Goal: Task Accomplishment & Management: Use online tool/utility

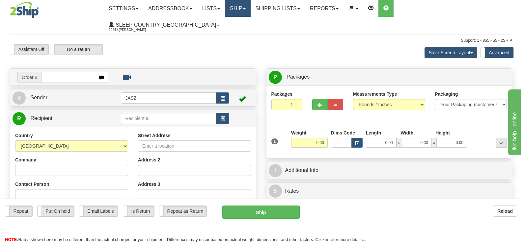
click at [250, 8] on link "Ship" at bounding box center [237, 8] width 25 height 16
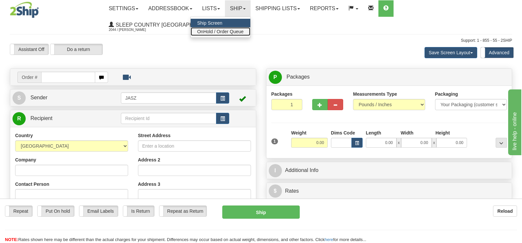
click at [244, 31] on span "OnHold / Order Queue" at bounding box center [220, 31] width 46 height 5
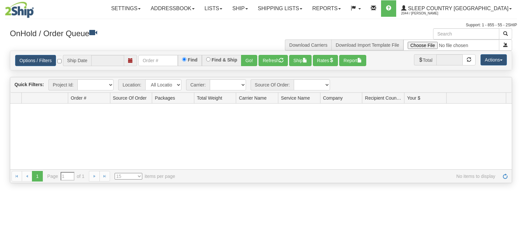
type input "[DATE]"
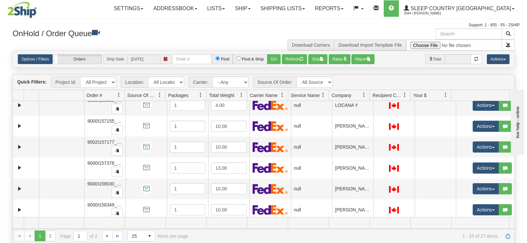
scroll to position [395, 0]
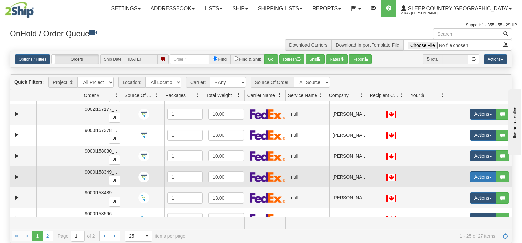
click at [470, 177] on button "Actions" at bounding box center [483, 176] width 26 height 11
click at [449, 188] on span "Open" at bounding box center [453, 189] width 16 height 5
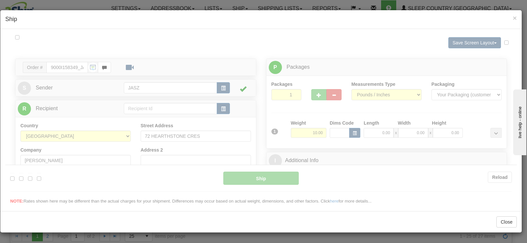
scroll to position [0, 0]
type input "11:16"
type input "16:00"
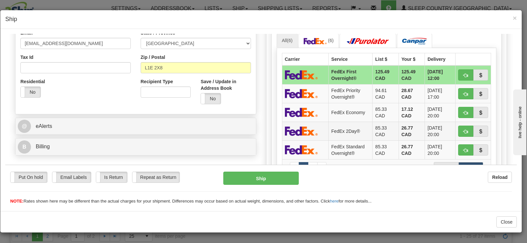
scroll to position [197, 0]
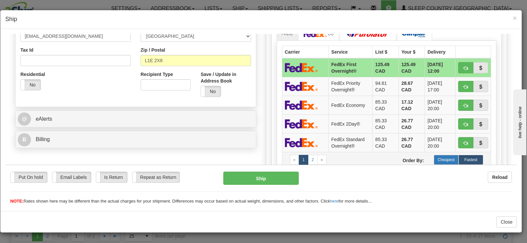
click at [440, 162] on label "Cheapest" at bounding box center [445, 160] width 25 height 10
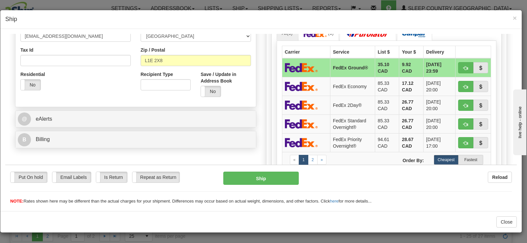
click at [220, 176] on div "Ship" at bounding box center [260, 177] width 85 height 13
click at [224, 175] on button "Ship" at bounding box center [260, 177] width 75 height 13
type input "92"
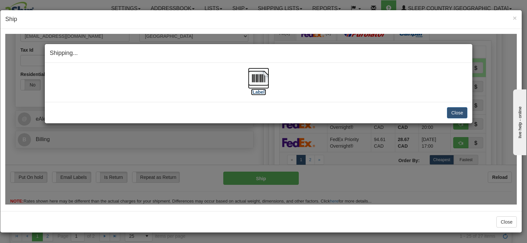
click at [251, 80] on img at bounding box center [258, 77] width 21 height 21
click at [459, 113] on button "Close" at bounding box center [457, 112] width 20 height 11
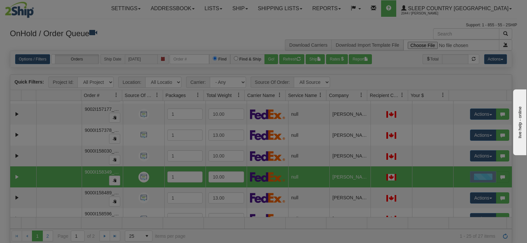
scroll to position [0, 0]
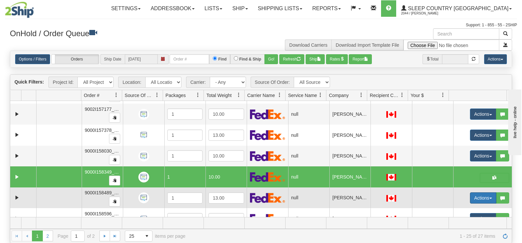
click at [477, 199] on button "Actions" at bounding box center [483, 198] width 26 height 11
click at [465, 210] on link "Open" at bounding box center [467, 210] width 57 height 9
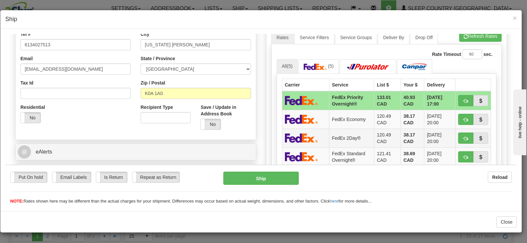
scroll to position [197, 0]
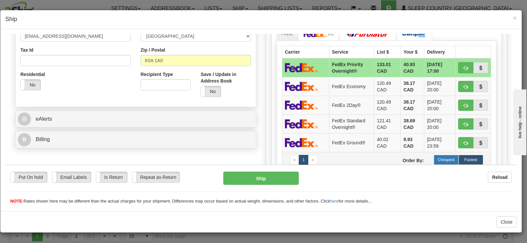
click at [435, 159] on label "Cheapest" at bounding box center [445, 160] width 25 height 10
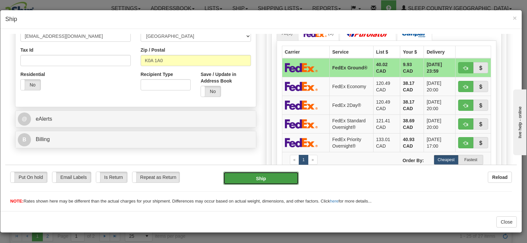
click at [242, 174] on button "Ship" at bounding box center [260, 177] width 75 height 13
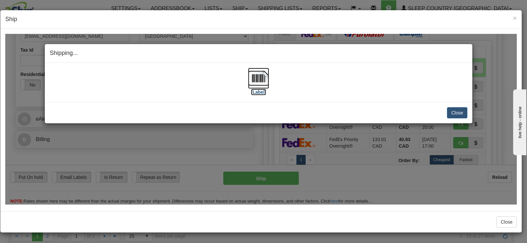
click at [256, 81] on img at bounding box center [258, 77] width 21 height 21
click at [459, 112] on button "Close" at bounding box center [457, 112] width 20 height 11
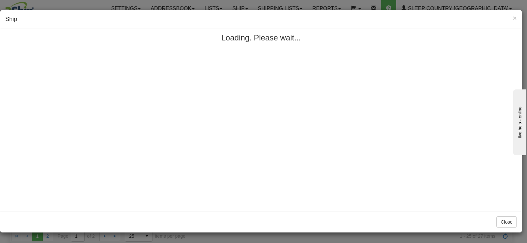
scroll to position [0, 0]
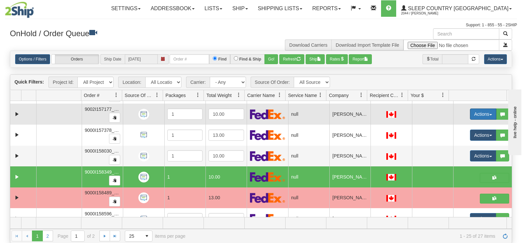
click at [475, 115] on button "Actions" at bounding box center [483, 114] width 26 height 11
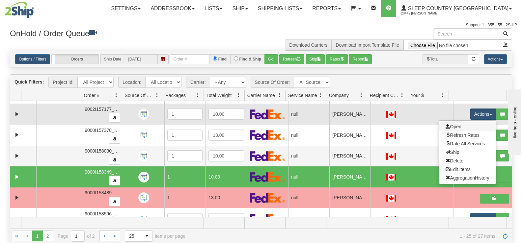
click at [466, 124] on link "Open" at bounding box center [467, 126] width 57 height 9
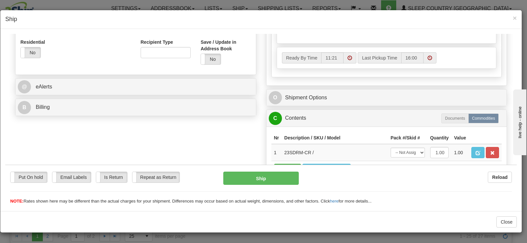
scroll to position [230, 0]
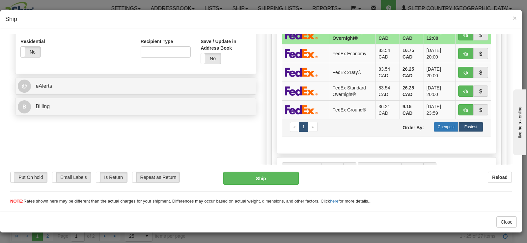
click at [435, 128] on label "Cheapest" at bounding box center [445, 127] width 25 height 10
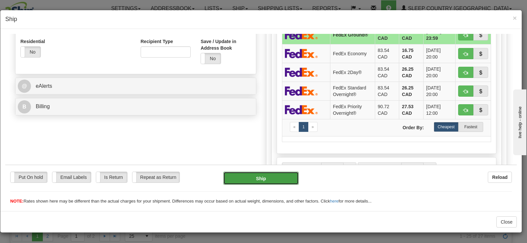
click at [255, 175] on button "Ship" at bounding box center [260, 177] width 75 height 13
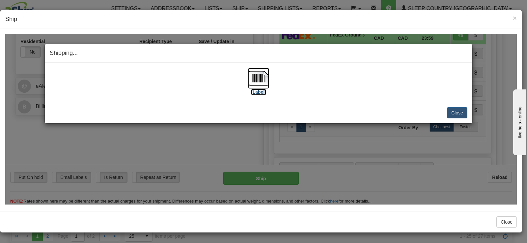
click at [257, 85] on img at bounding box center [258, 77] width 21 height 21
click at [458, 110] on button "Close" at bounding box center [457, 112] width 20 height 11
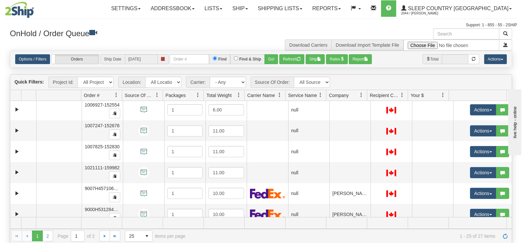
scroll to position [0, 0]
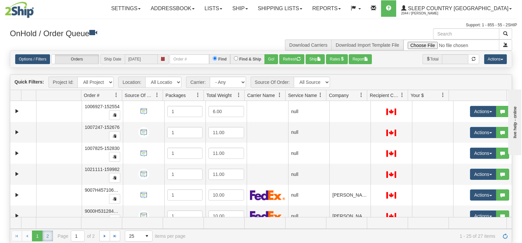
click at [44, 237] on link "2" at bounding box center [47, 236] width 11 height 11
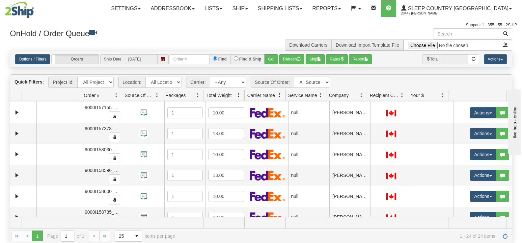
scroll to position [386, 0]
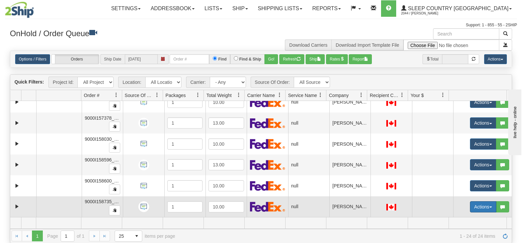
click at [476, 205] on button "Actions" at bounding box center [483, 206] width 26 height 11
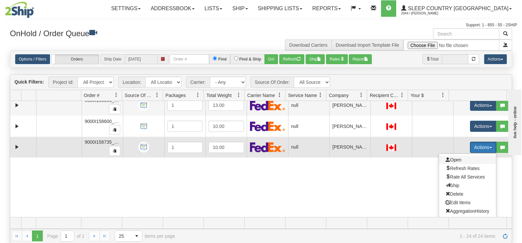
click at [450, 162] on span "Open" at bounding box center [453, 159] width 16 height 5
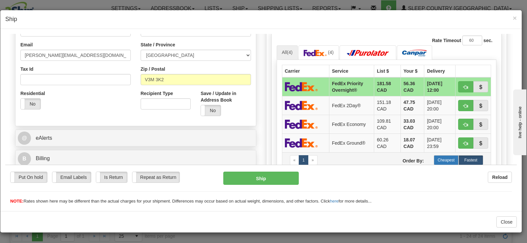
scroll to position [230, 0]
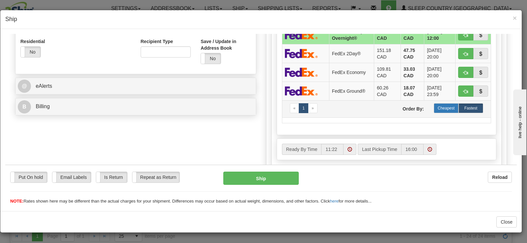
click at [433, 109] on label "Cheapest" at bounding box center [445, 108] width 25 height 10
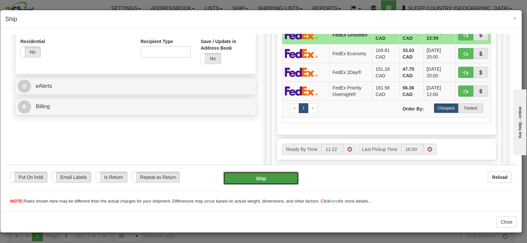
click at [266, 180] on button "Ship" at bounding box center [260, 177] width 75 height 13
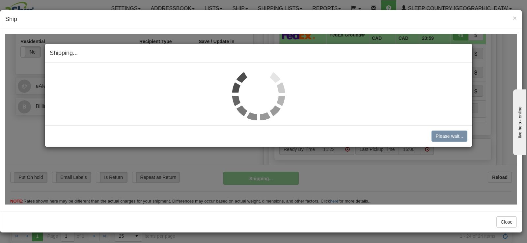
click at [253, 88] on img at bounding box center [258, 93] width 53 height 53
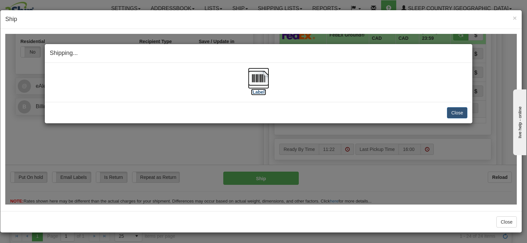
click at [253, 88] on img at bounding box center [258, 77] width 21 height 21
click at [452, 113] on button "Close" at bounding box center [457, 112] width 20 height 11
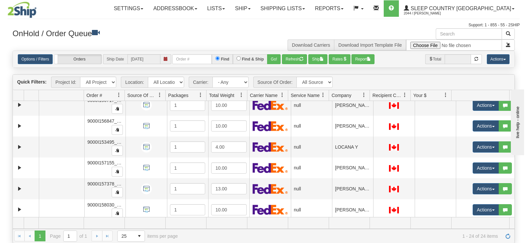
scroll to position [287, 0]
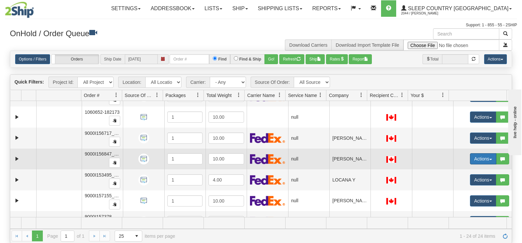
click at [470, 158] on button "Actions" at bounding box center [483, 158] width 26 height 11
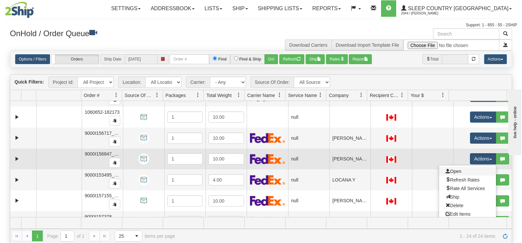
click at [459, 170] on link "Open" at bounding box center [467, 171] width 57 height 9
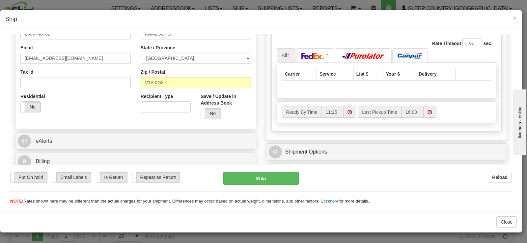
scroll to position [197, 0]
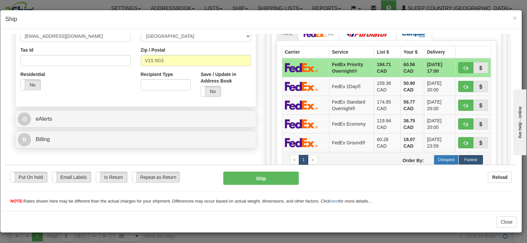
click at [438, 158] on label "Cheapest" at bounding box center [445, 160] width 25 height 10
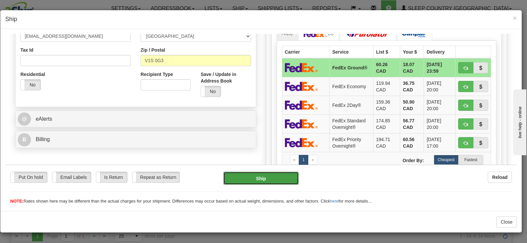
click at [279, 177] on button "Ship" at bounding box center [260, 177] width 75 height 13
type input "92"
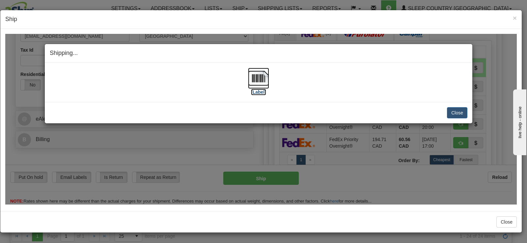
click at [259, 77] on img at bounding box center [258, 77] width 21 height 21
click at [454, 105] on div "Close [PERSON_NAME] Shipment and Quit Pickup Quit Pickup ONLY" at bounding box center [258, 112] width 427 height 21
click at [453, 112] on button "Close" at bounding box center [457, 112] width 20 height 11
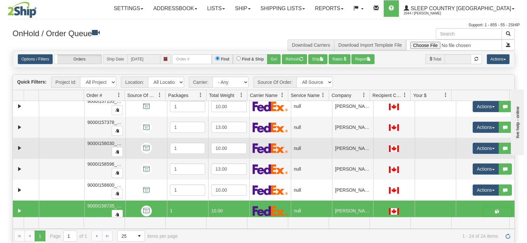
scroll to position [386, 0]
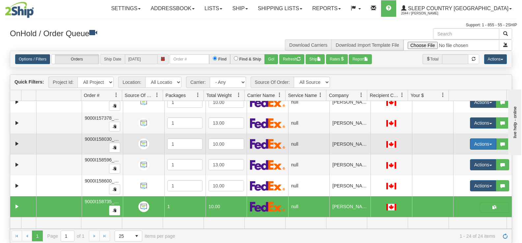
click at [470, 144] on button "Actions" at bounding box center [483, 144] width 26 height 11
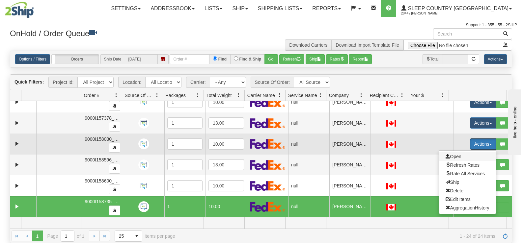
click at [454, 157] on span "Open" at bounding box center [453, 156] width 16 height 5
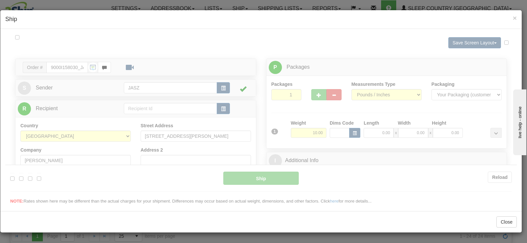
scroll to position [0, 0]
type input "11:26"
type input "16:00"
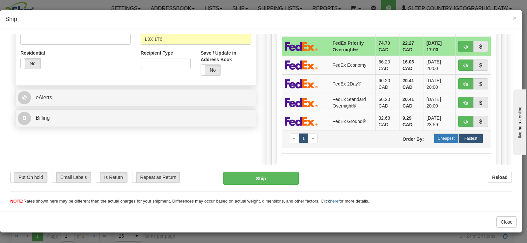
scroll to position [230, 0]
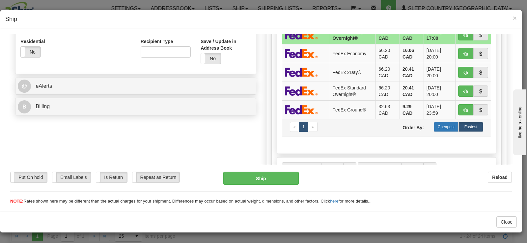
click at [433, 126] on label "Cheapest" at bounding box center [445, 127] width 25 height 10
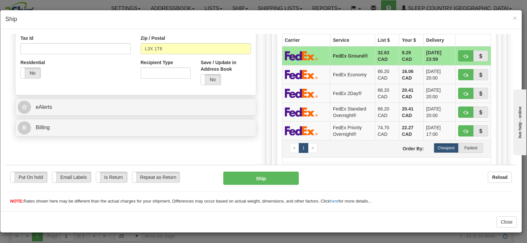
scroll to position [197, 0]
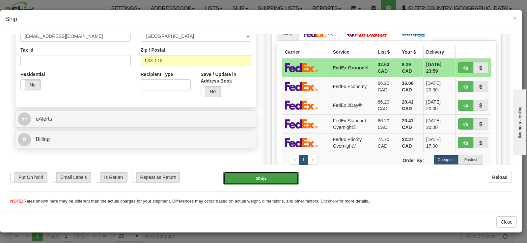
click at [256, 180] on button "Ship" at bounding box center [260, 177] width 75 height 13
type input "92"
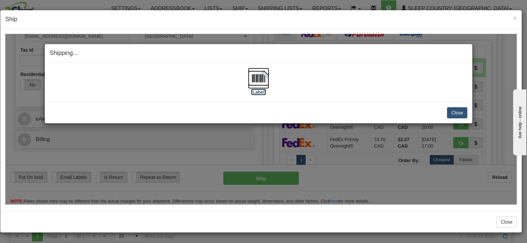
click at [251, 83] on img at bounding box center [258, 77] width 21 height 21
click at [448, 107] on button "Close" at bounding box center [457, 112] width 20 height 11
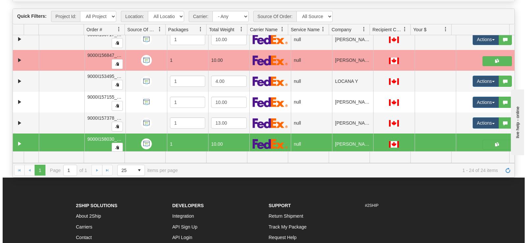
scroll to position [287, 0]
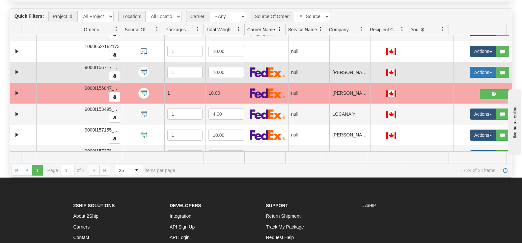
click at [471, 76] on button "Actions" at bounding box center [483, 72] width 26 height 11
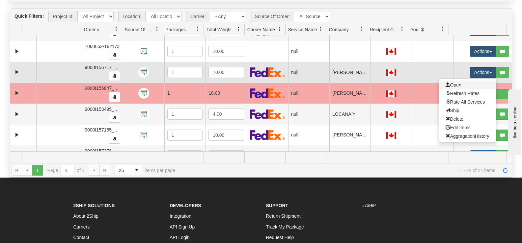
click at [459, 87] on link "Open" at bounding box center [467, 85] width 57 height 9
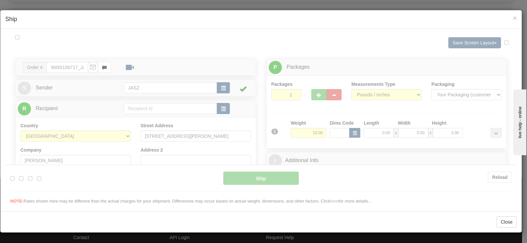
scroll to position [0, 0]
type input "11:27"
type input "16:00"
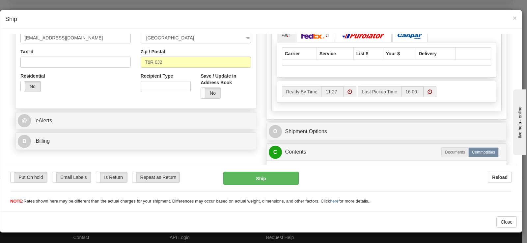
scroll to position [197, 0]
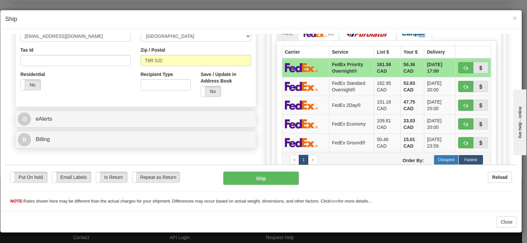
click at [437, 157] on label "Cheapest" at bounding box center [445, 160] width 25 height 10
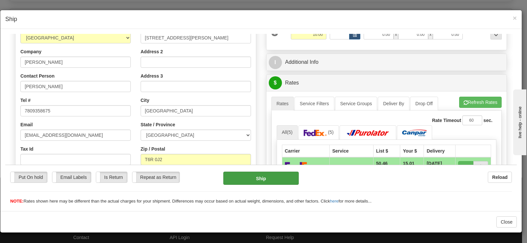
scroll to position [99, 0]
click at [266, 176] on button "Ship" at bounding box center [260, 177] width 75 height 13
type input "92"
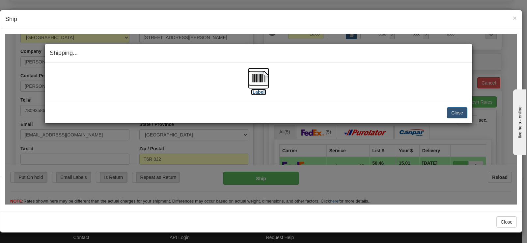
click at [265, 76] on img at bounding box center [258, 77] width 21 height 21
click at [462, 108] on button "Close" at bounding box center [457, 112] width 20 height 11
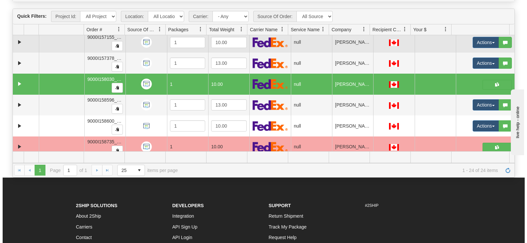
scroll to position [386, 0]
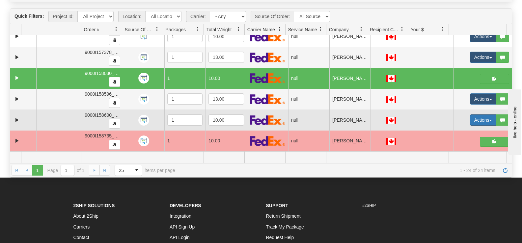
click at [472, 117] on button "Actions" at bounding box center [483, 120] width 26 height 11
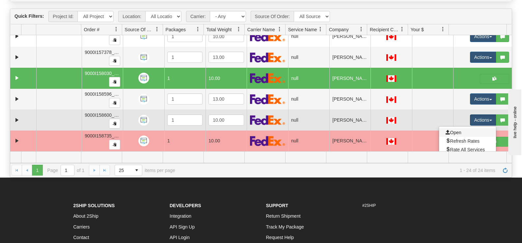
click at [459, 133] on link "Open" at bounding box center [467, 132] width 57 height 9
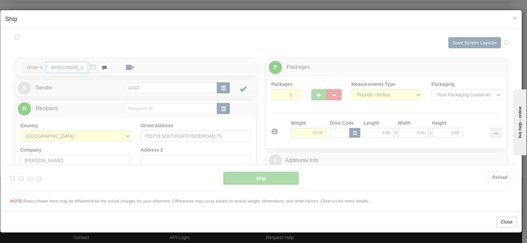
type input "11:29"
type input "16:00"
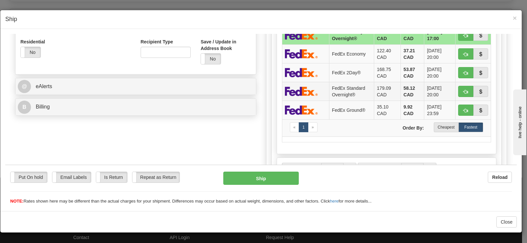
scroll to position [230, 0]
click at [441, 127] on label "Cheapest" at bounding box center [445, 127] width 25 height 10
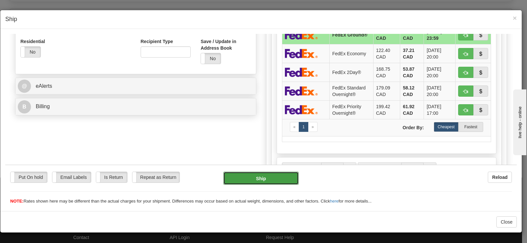
click at [230, 175] on button "Ship" at bounding box center [260, 177] width 75 height 13
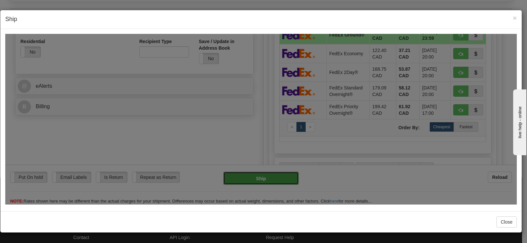
type input "92"
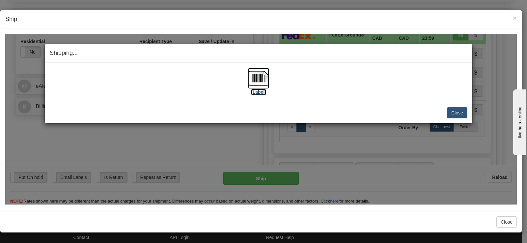
click at [259, 76] on img at bounding box center [258, 77] width 21 height 21
click at [453, 113] on button "Close" at bounding box center [457, 112] width 20 height 11
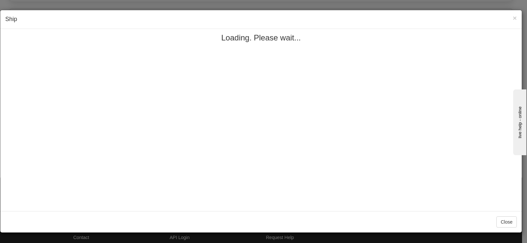
scroll to position [0, 0]
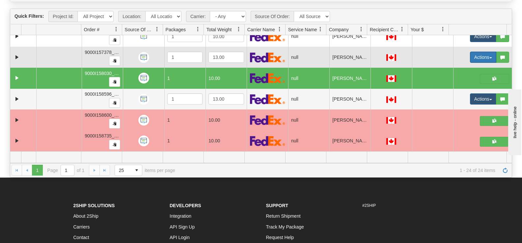
click at [470, 56] on button "Actions" at bounding box center [483, 57] width 26 height 11
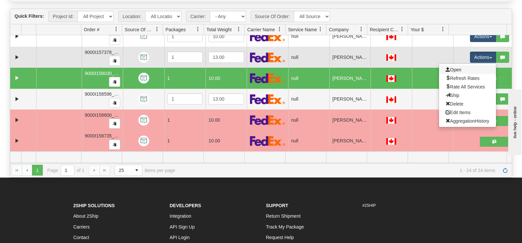
click at [460, 67] on link "Open" at bounding box center [467, 69] width 57 height 9
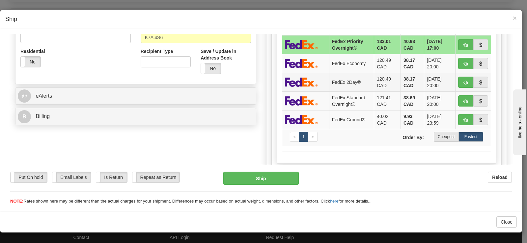
scroll to position [230, 0]
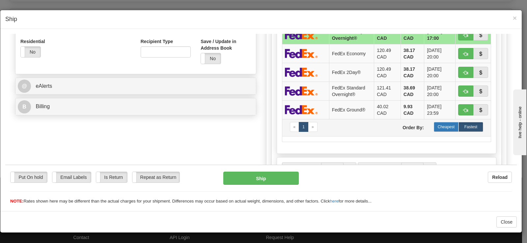
click at [452, 127] on label "Cheapest" at bounding box center [445, 127] width 25 height 10
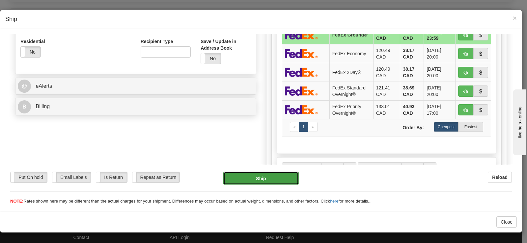
click at [274, 176] on button "Ship" at bounding box center [260, 177] width 75 height 13
type input "92"
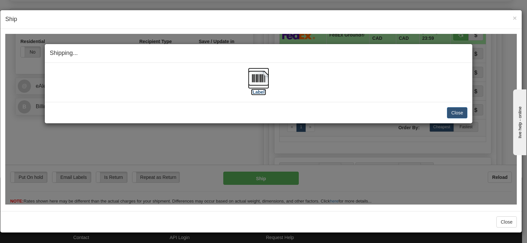
click at [249, 86] on img at bounding box center [258, 77] width 21 height 21
click at [334, 19] on h4 "Ship" at bounding box center [260, 19] width 511 height 9
click at [453, 114] on button "Close" at bounding box center [457, 112] width 20 height 11
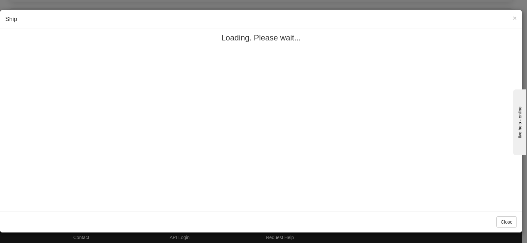
scroll to position [0, 0]
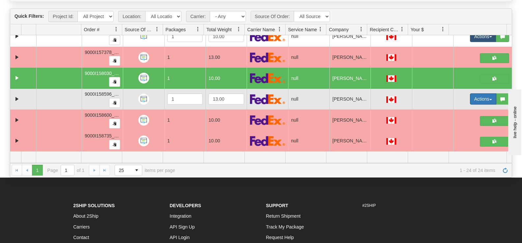
click at [470, 98] on button "Actions" at bounding box center [483, 98] width 26 height 11
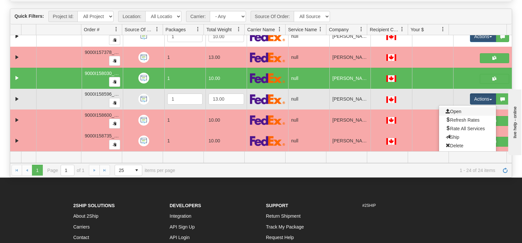
click at [457, 111] on link "Open" at bounding box center [467, 111] width 57 height 9
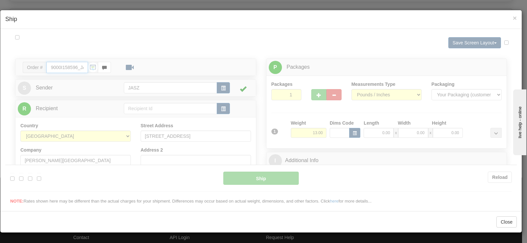
type input "11:31"
type input "16:00"
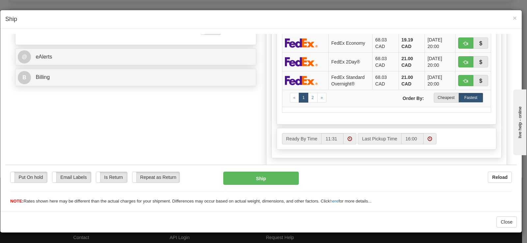
scroll to position [263, 0]
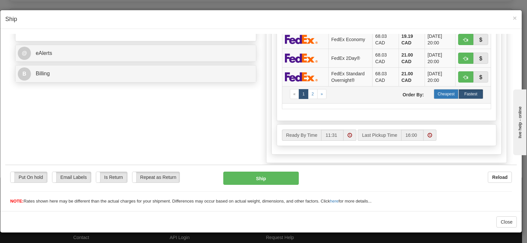
click at [440, 93] on label "Cheapest" at bounding box center [445, 94] width 25 height 10
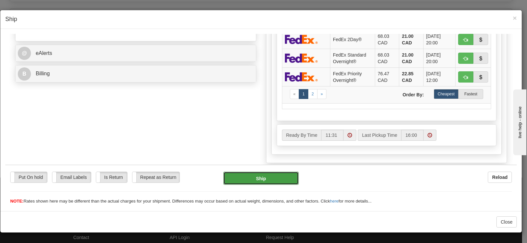
click at [286, 173] on button "Ship" at bounding box center [260, 177] width 75 height 13
type input "92"
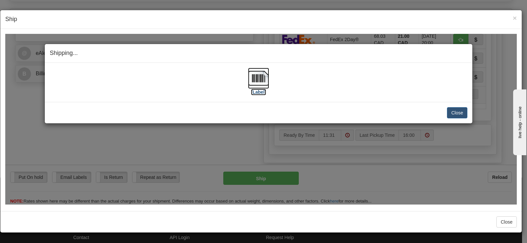
click at [253, 83] on img at bounding box center [258, 77] width 21 height 21
click at [457, 113] on button "Close" at bounding box center [457, 112] width 20 height 11
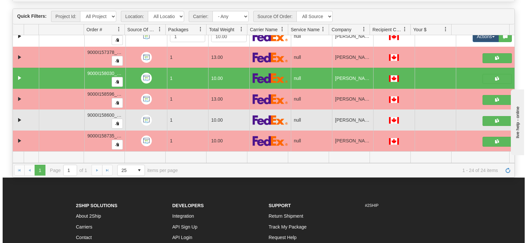
scroll to position [353, 0]
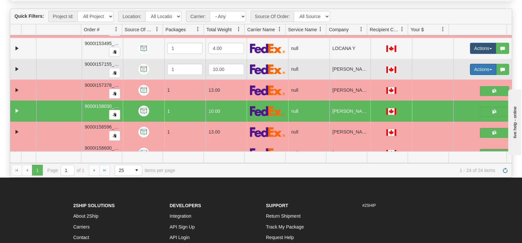
click at [481, 65] on button "Actions" at bounding box center [483, 69] width 26 height 11
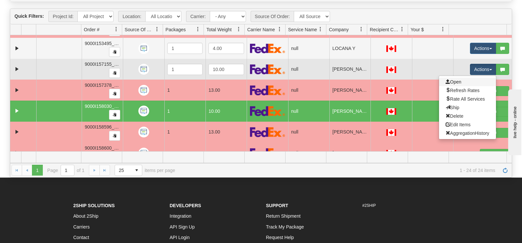
click at [464, 80] on link "Open" at bounding box center [467, 82] width 57 height 9
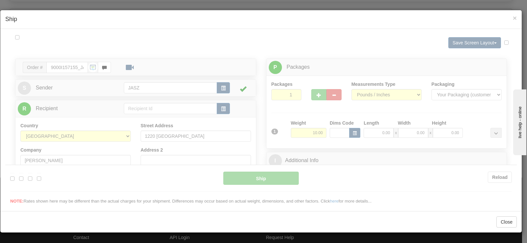
scroll to position [0, 0]
type input "11:31"
type input "16:00"
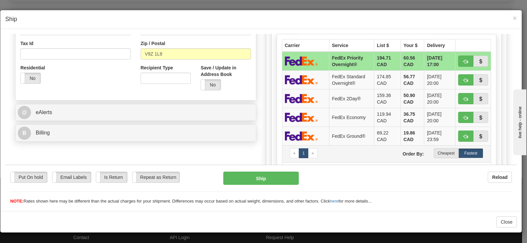
scroll to position [230, 0]
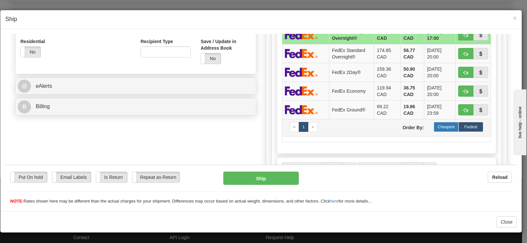
click at [443, 127] on label "Cheapest" at bounding box center [445, 127] width 25 height 10
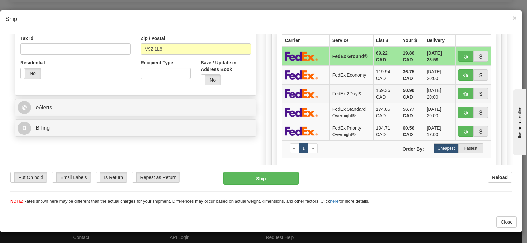
scroll to position [197, 0]
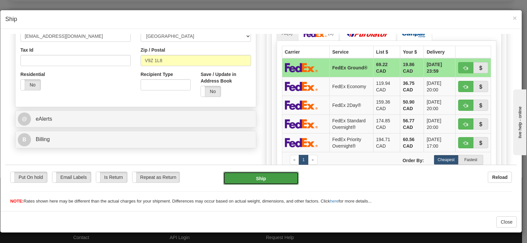
click at [258, 177] on button "Ship" at bounding box center [260, 177] width 75 height 13
type input "92"
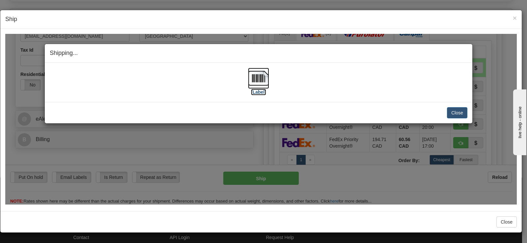
click at [259, 76] on img at bounding box center [258, 77] width 21 height 21
click at [450, 113] on button "Close" at bounding box center [457, 112] width 20 height 11
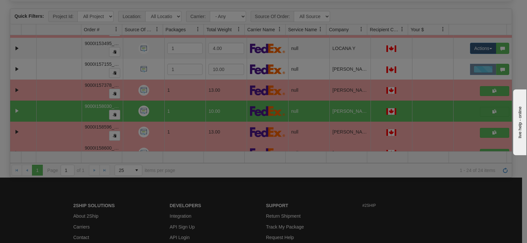
scroll to position [0, 0]
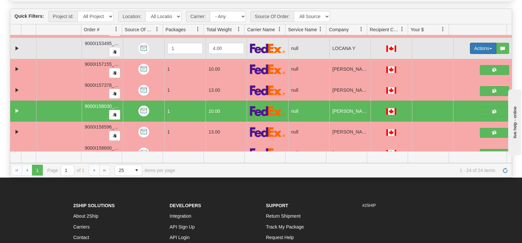
click at [472, 49] on button "Actions" at bounding box center [483, 48] width 26 height 11
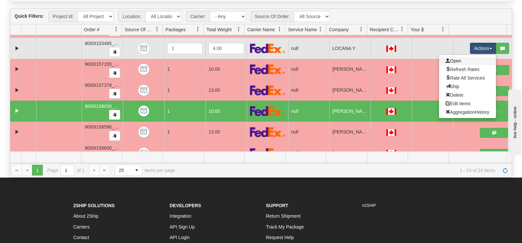
click at [460, 60] on link "Open" at bounding box center [467, 61] width 57 height 9
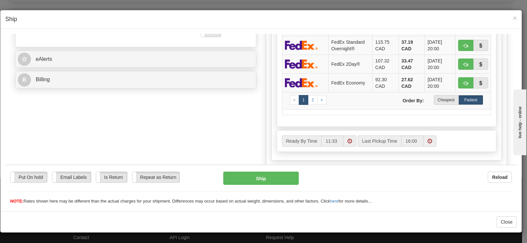
scroll to position [263, 0]
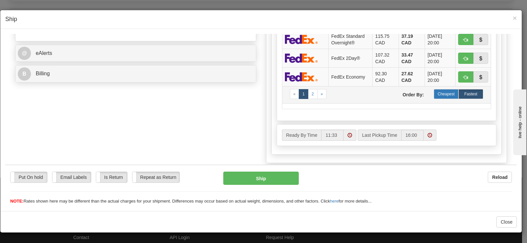
click at [446, 91] on label "Cheapest" at bounding box center [445, 94] width 25 height 10
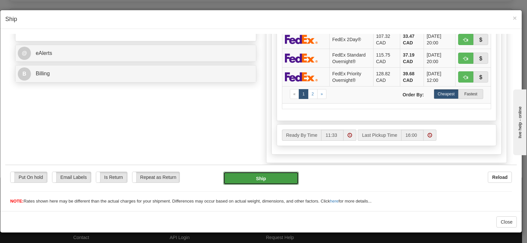
click at [283, 182] on button "Ship" at bounding box center [260, 177] width 75 height 13
type input "92"
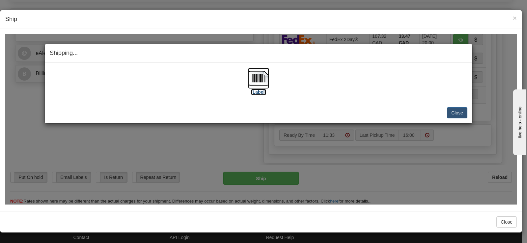
click at [254, 86] on img at bounding box center [258, 77] width 21 height 21
click at [462, 110] on button "Close" at bounding box center [457, 112] width 20 height 11
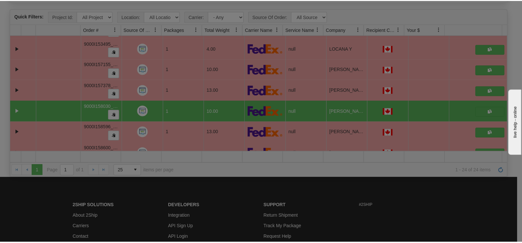
scroll to position [0, 0]
